Goal: Transaction & Acquisition: Purchase product/service

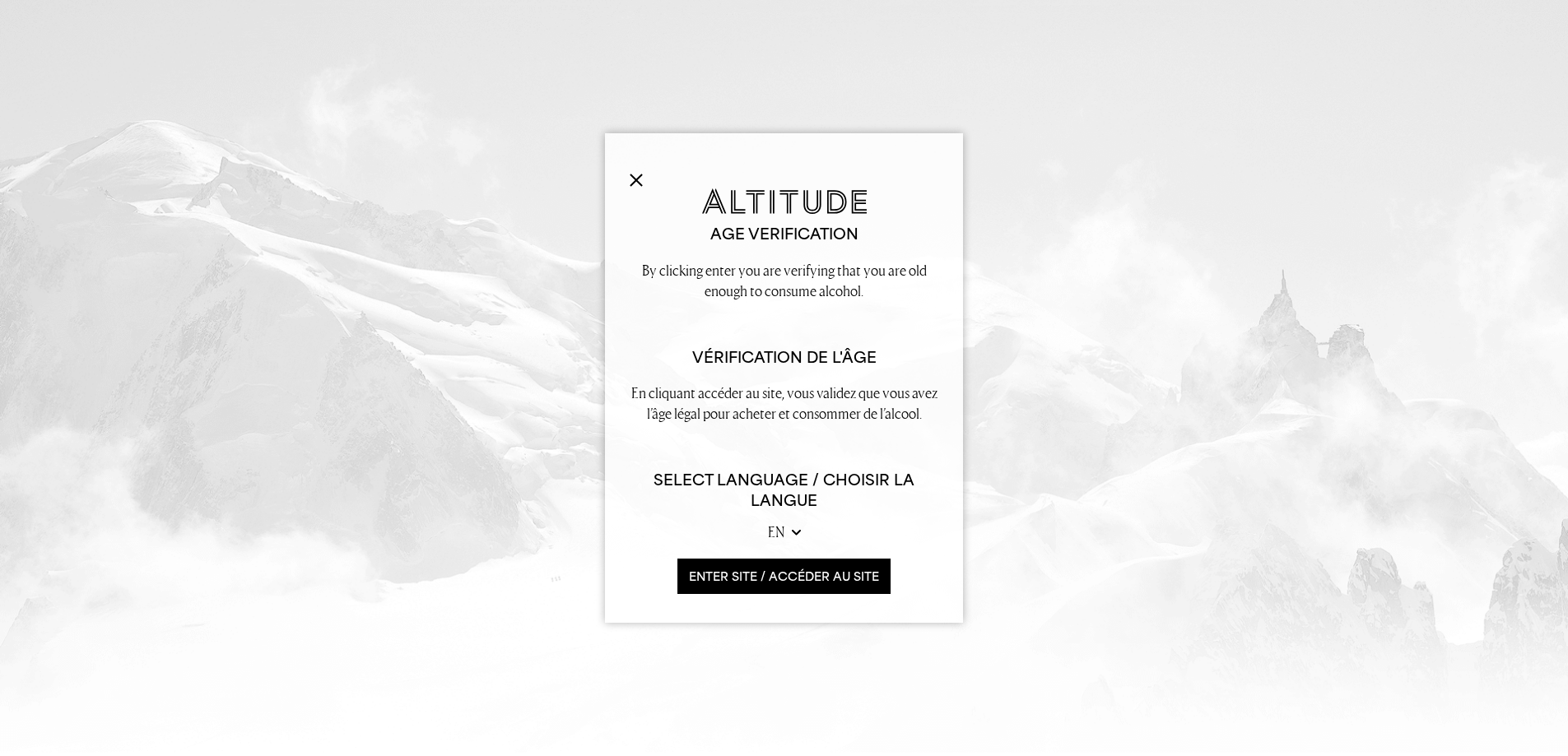
click at [630, 179] on img at bounding box center [636, 180] width 13 height 13
click at [630, 177] on img at bounding box center [636, 180] width 13 height 13
click at [758, 571] on button "ENTER SITE / accéder au site" at bounding box center [784, 576] width 213 height 35
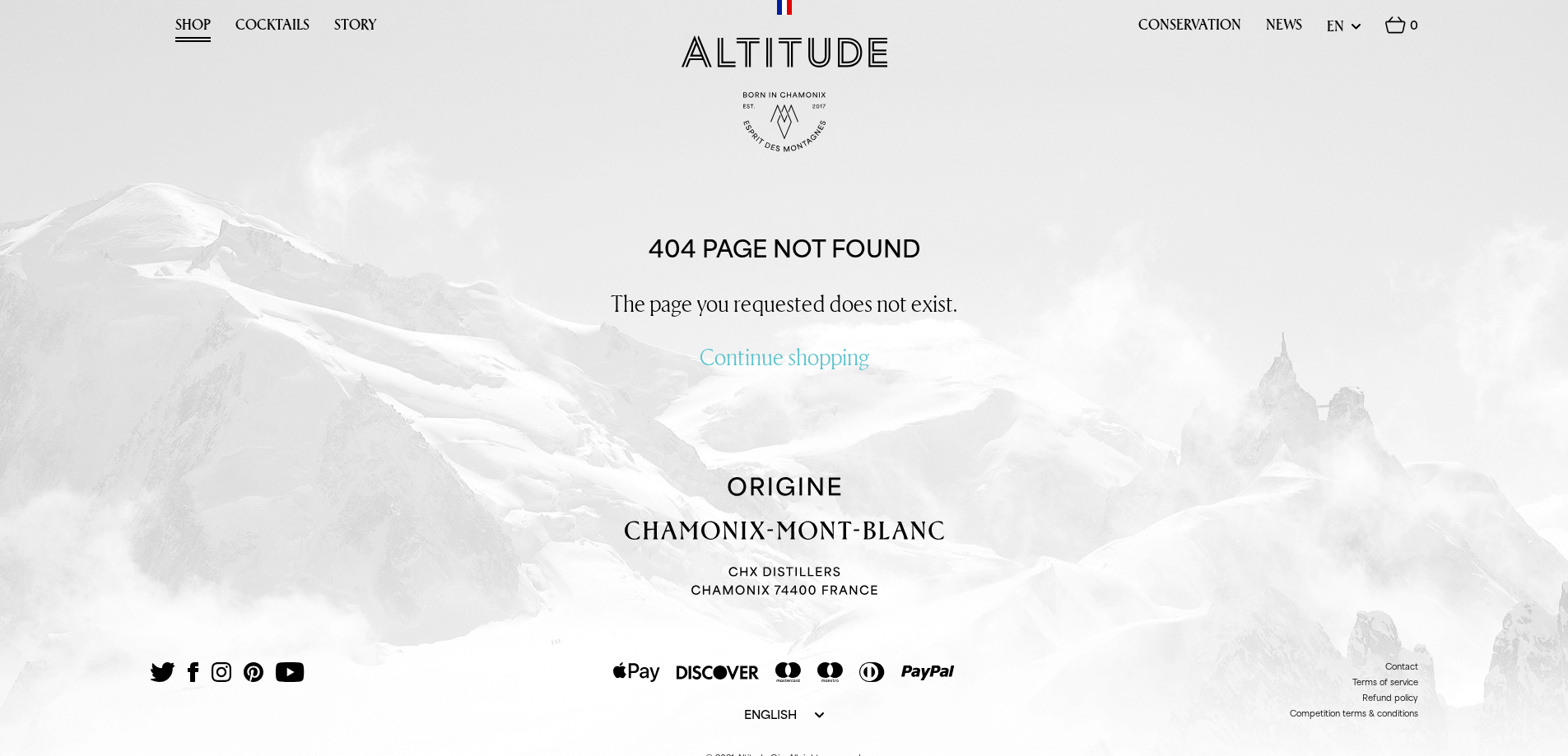
click at [177, 23] on link "Shop" at bounding box center [193, 30] width 35 height 26
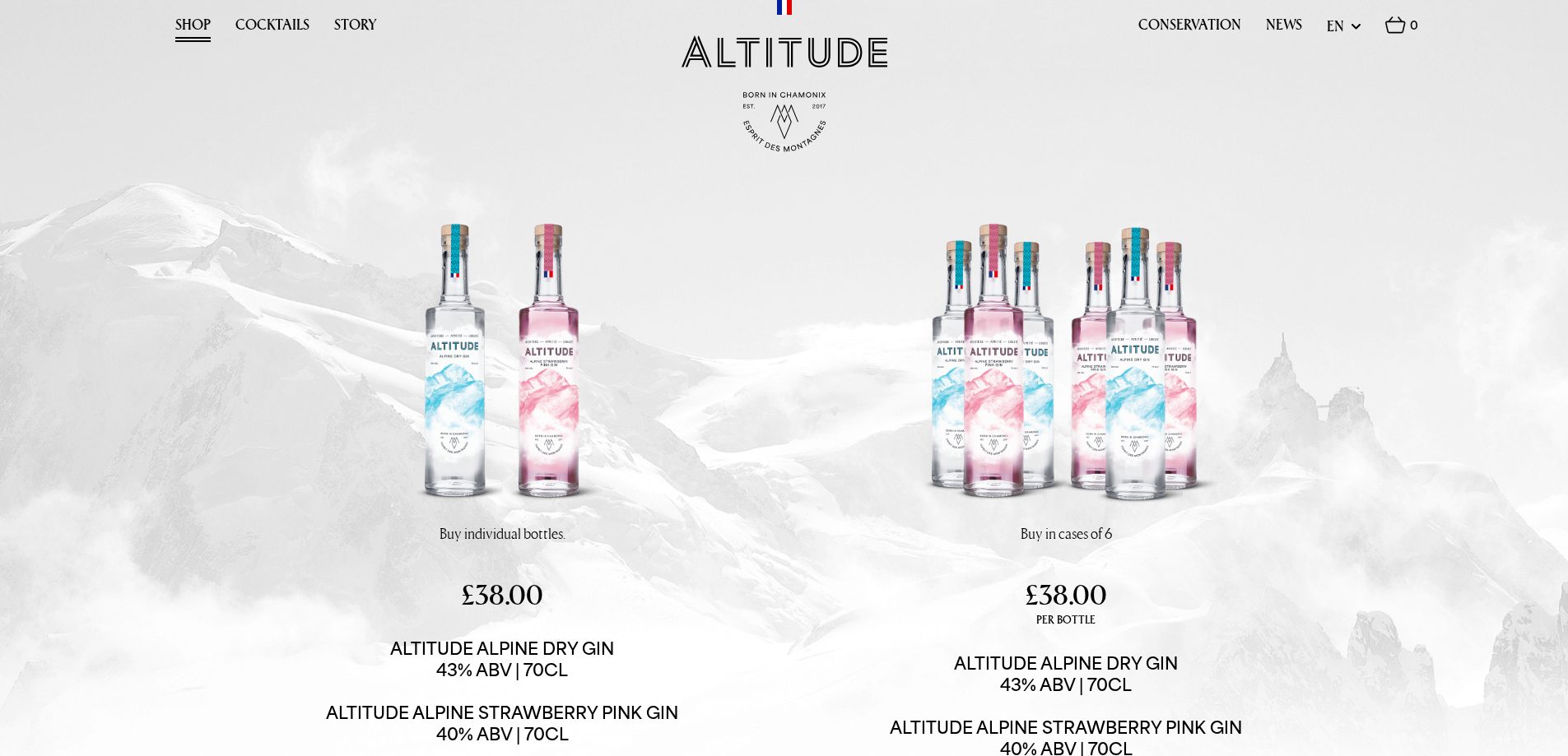
scroll to position [165, 0]
